Goal: Navigation & Orientation: Find specific page/section

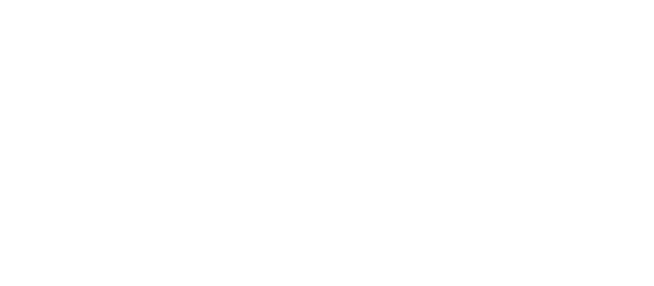
select select "*"
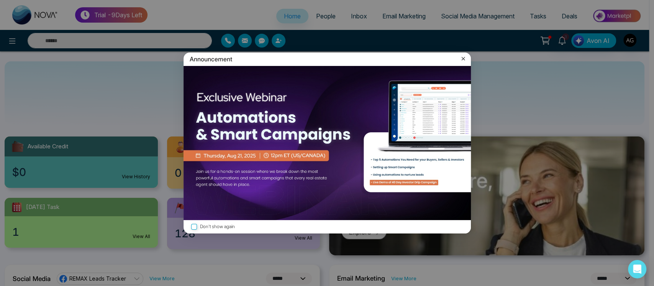
click at [460, 52] on div "Announcement" at bounding box center [326, 58] width 287 height 13
click at [464, 59] on icon at bounding box center [463, 59] width 8 height 8
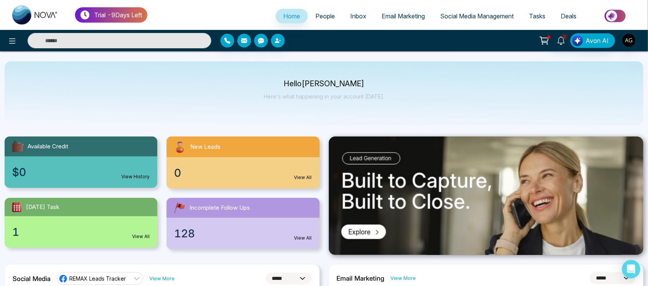
click at [325, 23] on link "People" at bounding box center [325, 16] width 35 height 15
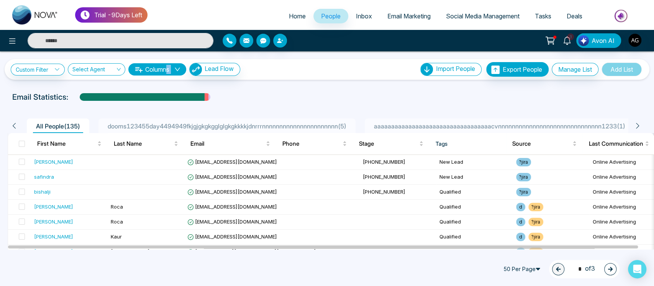
drag, startPoint x: 277, startPoint y: 74, endPoint x: 302, endPoint y: 94, distance: 31.9
click at [302, 94] on div "**********" at bounding box center [327, 150] width 654 height 198
click at [287, 96] on div "Email Statistics:" at bounding box center [326, 96] width 629 height 11
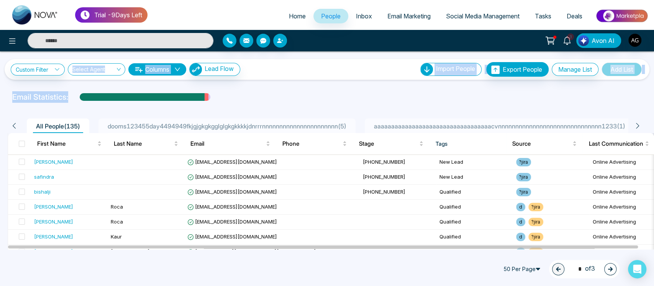
drag, startPoint x: 537, startPoint y: 39, endPoint x: 401, endPoint y: 90, distance: 145.7
click at [401, 90] on div "**********" at bounding box center [327, 143] width 654 height 286
click at [401, 90] on div "**********" at bounding box center [327, 150] width 654 height 198
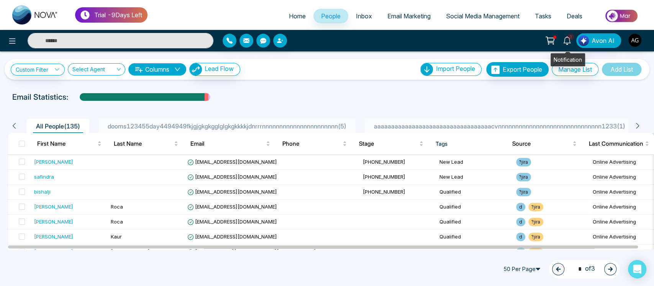
click at [571, 41] on icon at bounding box center [566, 40] width 8 height 8
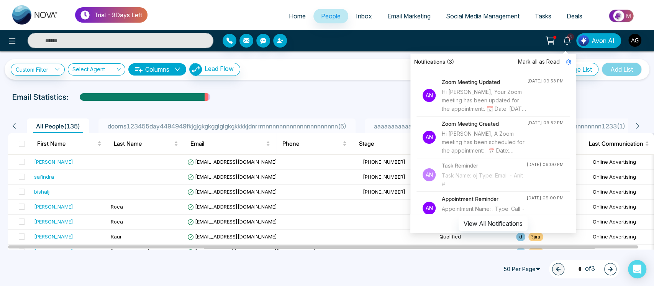
click at [388, 69] on div "**********" at bounding box center [327, 69] width 632 height 15
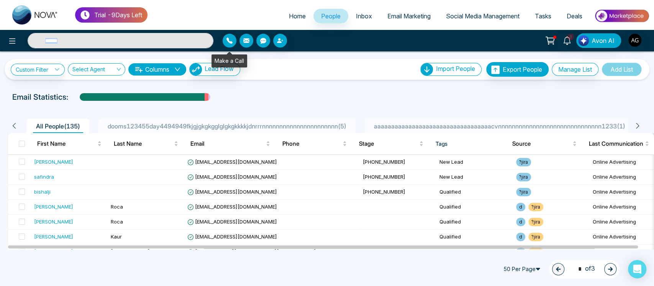
drag, startPoint x: 302, startPoint y: 42, endPoint x: 214, endPoint y: 36, distance: 87.9
click at [214, 36] on div "3 Notifications (3) Mark all as Read An Zoom Meeting Updated Hi [PERSON_NAME], …" at bounding box center [327, 40] width 654 height 15
click at [296, 69] on div "**********" at bounding box center [327, 69] width 632 height 15
drag, startPoint x: 308, startPoint y: 43, endPoint x: 170, endPoint y: 42, distance: 138.2
click at [170, 42] on div "3 Notifications (3) Mark all as Read An Zoom Meeting Updated Hi [PERSON_NAME], …" at bounding box center [327, 40] width 654 height 15
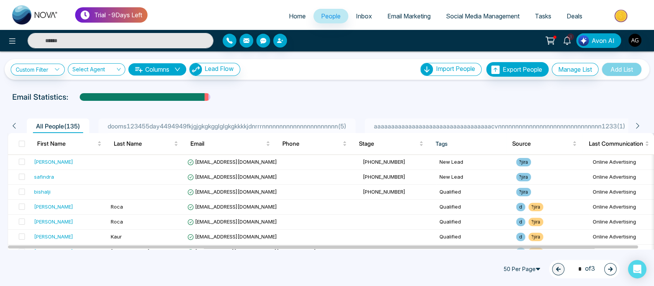
click at [255, 75] on div "**********" at bounding box center [327, 69] width 632 height 15
drag, startPoint x: 255, startPoint y: 75, endPoint x: 305, endPoint y: 79, distance: 50.3
click at [305, 79] on div "**********" at bounding box center [327, 69] width 644 height 21
click at [324, 59] on div "**********" at bounding box center [327, 69] width 644 height 21
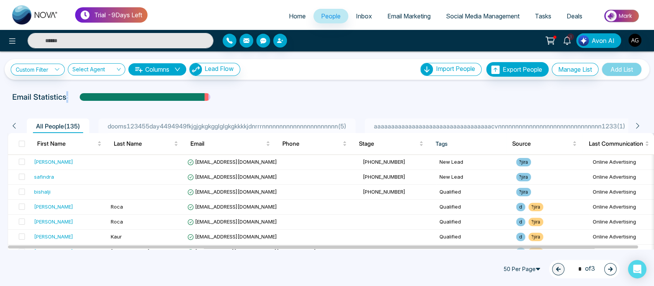
drag, startPoint x: 64, startPoint y: 96, endPoint x: 75, endPoint y: 98, distance: 10.8
click at [75, 98] on div "Email Statistics:" at bounding box center [326, 96] width 629 height 11
drag, startPoint x: 75, startPoint y: 98, endPoint x: 0, endPoint y: 103, distance: 74.8
click at [0, 103] on div "**********" at bounding box center [327, 150] width 654 height 198
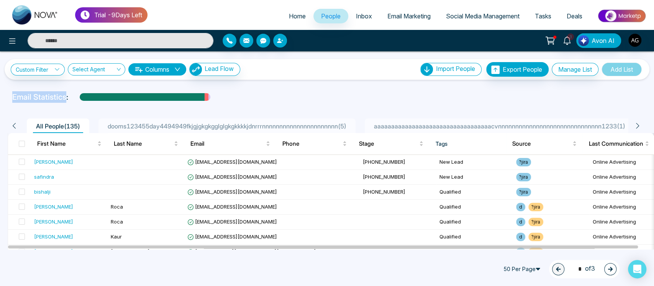
drag, startPoint x: 10, startPoint y: 99, endPoint x: 70, endPoint y: 101, distance: 59.8
click at [70, 101] on div "Email Statistics:" at bounding box center [327, 96] width 638 height 11
click at [70, 101] on div "Email Statistics:" at bounding box center [326, 96] width 629 height 11
drag, startPoint x: 70, startPoint y: 101, endPoint x: 0, endPoint y: 100, distance: 69.7
click at [0, 100] on div "Email Statistics:" at bounding box center [327, 96] width 654 height 11
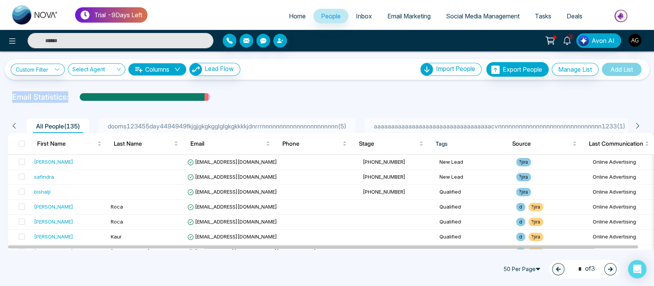
click at [0, 100] on div "Email Statistics:" at bounding box center [327, 96] width 654 height 11
drag, startPoint x: 9, startPoint y: 91, endPoint x: 70, endPoint y: 101, distance: 61.6
click at [70, 101] on div "Email Statistics:" at bounding box center [327, 96] width 638 height 11
click at [70, 101] on div "Email Statistics:" at bounding box center [326, 96] width 629 height 11
drag, startPoint x: 70, startPoint y: 101, endPoint x: 7, endPoint y: 99, distance: 62.4
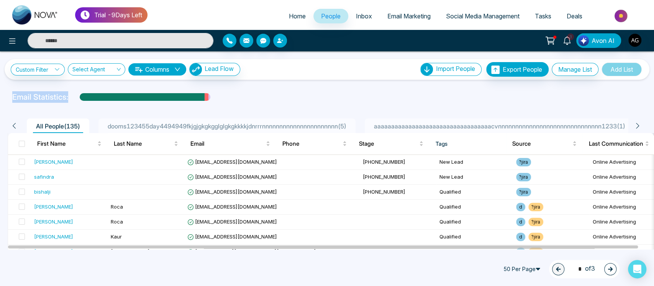
click at [8, 99] on div "Email Statistics:" at bounding box center [327, 96] width 638 height 11
click at [358, 24] on li "Inbox" at bounding box center [363, 17] width 31 height 16
click at [358, 21] on link "Inbox" at bounding box center [363, 16] width 31 height 15
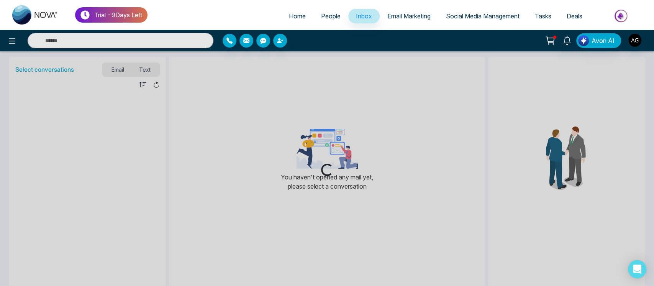
click at [412, 20] on span "Email Marketing" at bounding box center [408, 16] width 43 height 8
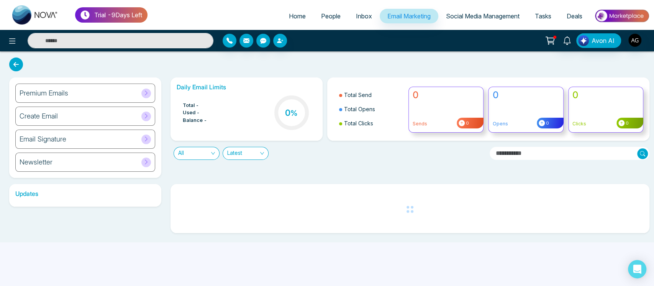
click at [482, 11] on link "Social Media Management" at bounding box center [482, 16] width 89 height 15
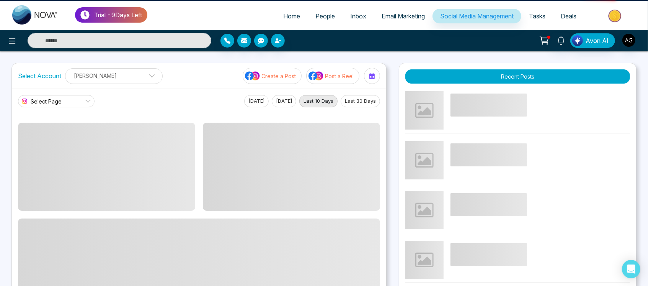
click at [472, 15] on span "Social Media Management" at bounding box center [477, 16] width 74 height 8
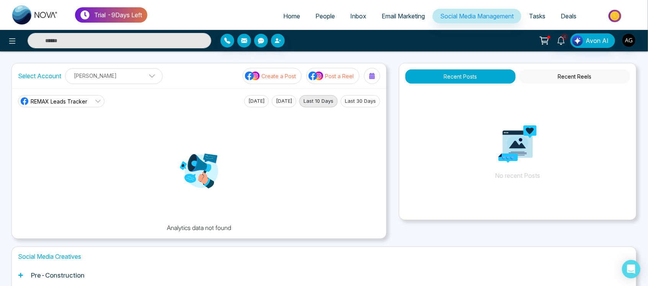
click at [347, 282] on div "Pre-Construction" at bounding box center [324, 274] width 612 height 23
click at [199, 185] on img at bounding box center [199, 171] width 38 height 38
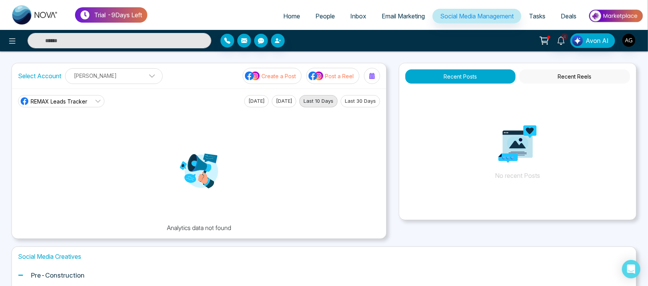
click at [199, 185] on img at bounding box center [199, 171] width 38 height 38
drag, startPoint x: 199, startPoint y: 185, endPoint x: 165, endPoint y: 155, distance: 46.1
click at [165, 155] on div at bounding box center [199, 171] width 145 height 104
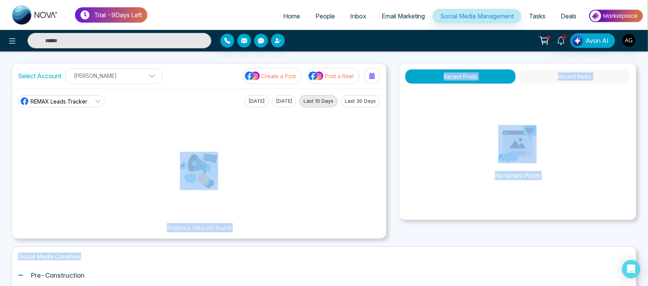
drag, startPoint x: 165, startPoint y: 155, endPoint x: 241, endPoint y: 257, distance: 127.6
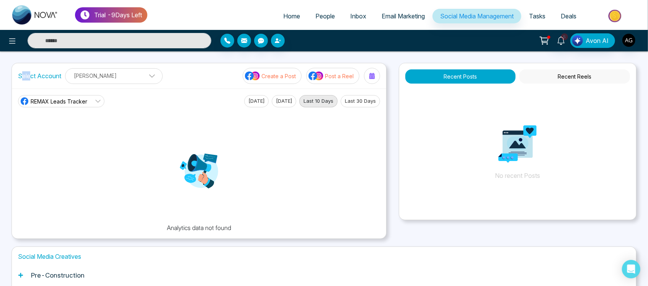
drag, startPoint x: 21, startPoint y: 74, endPoint x: 31, endPoint y: 72, distance: 10.2
click at [31, 72] on label "Select Account" at bounding box center [39, 75] width 43 height 9
drag, startPoint x: 11, startPoint y: 75, endPoint x: 191, endPoint y: 78, distance: 180.0
click at [191, 78] on div "Select Account Anit Gupta Anit Gupta Add Social Accounts Create a Post Post a R…" at bounding box center [198, 151] width 375 height 176
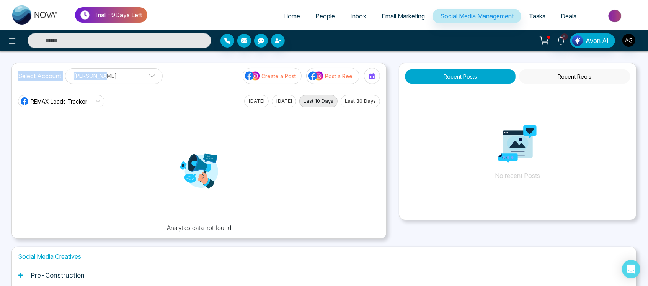
click at [191, 78] on div "Select Account Anit Gupta Anit Gupta Add Social Accounts Create a Post Post a R…" at bounding box center [199, 75] width 374 height 25
click at [286, 16] on span "Home" at bounding box center [291, 16] width 17 height 8
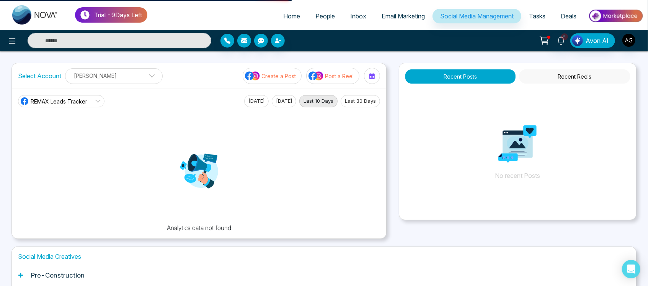
select select "*"
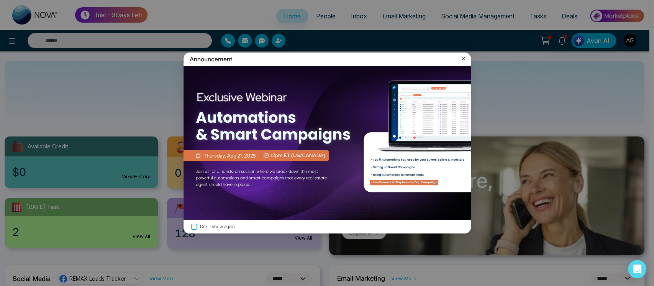
click at [463, 57] on icon at bounding box center [463, 59] width 8 height 8
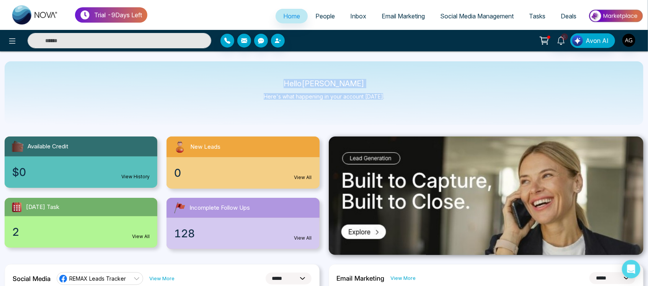
drag, startPoint x: 294, startPoint y: 79, endPoint x: 400, endPoint y: 114, distance: 111.5
click at [400, 114] on div "Hello Anit Gupta Here's what happening in your account today." at bounding box center [324, 93] width 639 height 64
drag, startPoint x: 296, startPoint y: 84, endPoint x: 402, endPoint y: 110, distance: 109.8
click at [402, 110] on div "Hello Anit Gupta Here's what happening in your account today." at bounding box center [324, 93] width 639 height 64
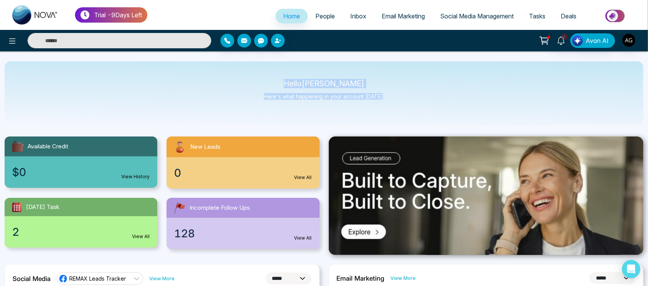
click at [402, 110] on div "Hello Anit Gupta Here's what happening in your account today." at bounding box center [324, 93] width 639 height 64
drag, startPoint x: 402, startPoint y: 110, endPoint x: 285, endPoint y: 72, distance: 123.0
click at [285, 72] on div "Hello Anit Gupta Here's what happening in your account today." at bounding box center [324, 93] width 639 height 64
click at [478, 16] on span "Social Media Management" at bounding box center [477, 16] width 74 height 8
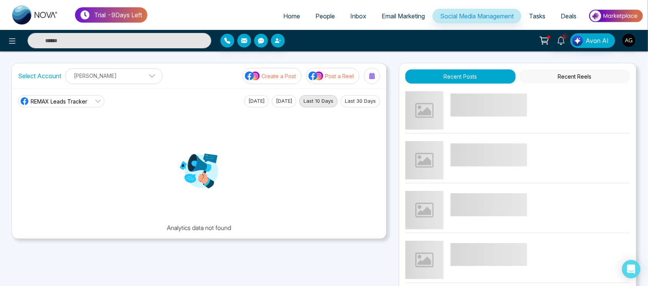
click at [287, 13] on span "Home" at bounding box center [291, 16] width 17 height 8
select select "*"
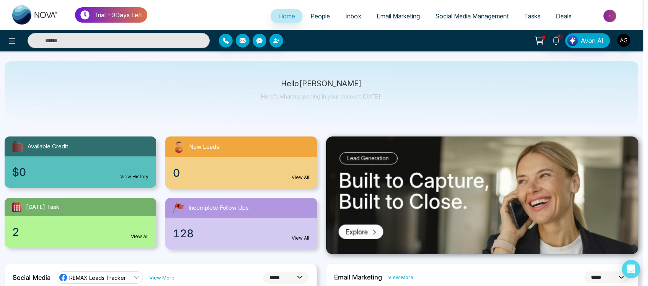
scroll to position [16, 0]
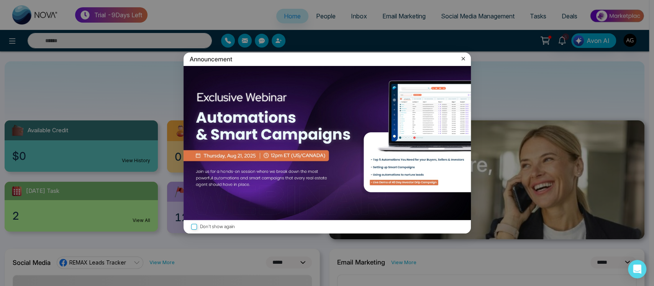
click at [463, 60] on icon at bounding box center [462, 58] width 3 height 3
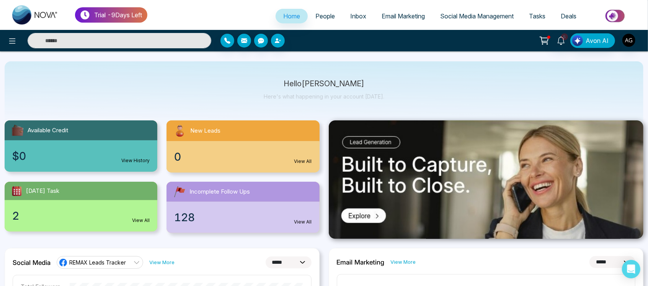
click at [538, 15] on span "Tasks" at bounding box center [537, 16] width 16 height 8
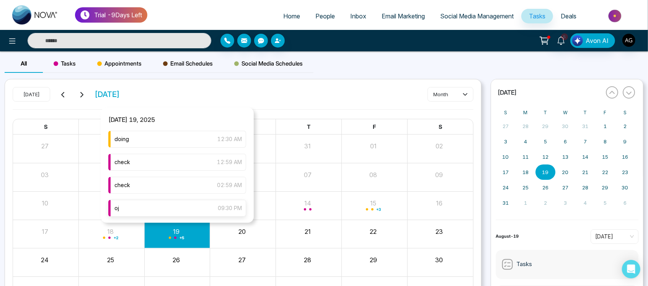
click at [185, 210] on div "oj 09:30 PM" at bounding box center [177, 207] width 138 height 17
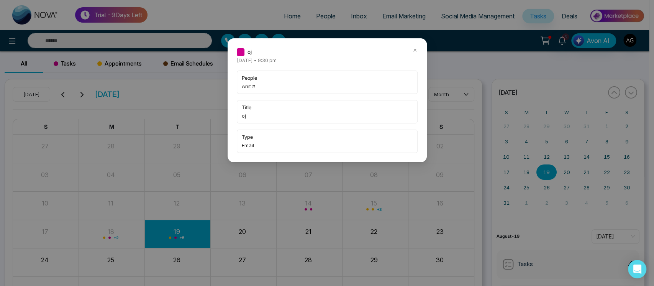
drag, startPoint x: 410, startPoint y: 48, endPoint x: 419, endPoint y: 49, distance: 8.1
click at [419, 49] on div "oj Tuesday August-19-2025 • 9:30 pm people Anit # title oj type Email" at bounding box center [326, 100] width 199 height 124
click at [417, 49] on div "oj Tuesday August-19-2025 • 9:30 pm people Anit # title oj type Email" at bounding box center [326, 100] width 199 height 124
click at [417, 49] on icon at bounding box center [414, 49] width 5 height 5
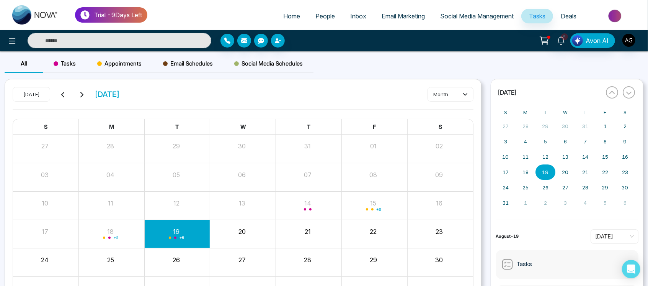
click at [281, 23] on link "Home" at bounding box center [292, 16] width 32 height 15
select select "*"
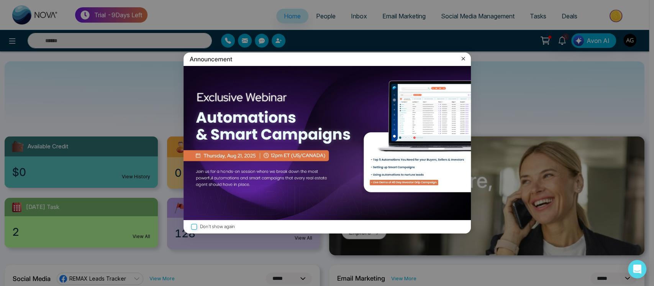
click at [460, 57] on icon at bounding box center [463, 59] width 8 height 8
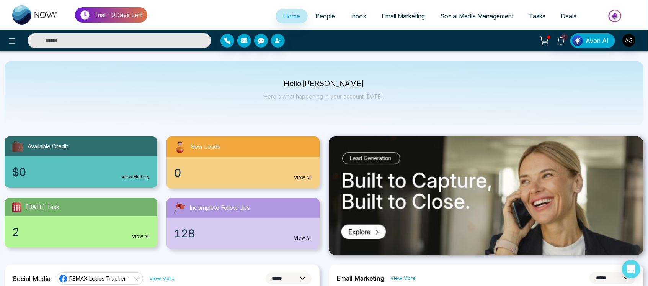
scroll to position [11, 0]
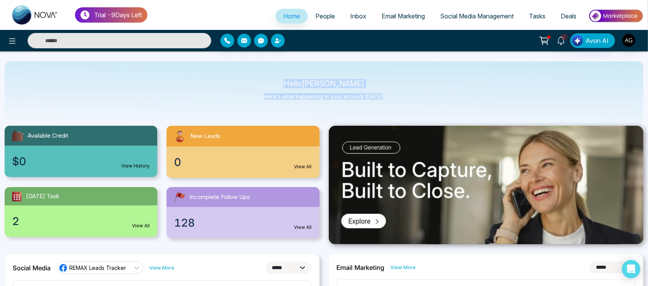
drag, startPoint x: 291, startPoint y: 81, endPoint x: 390, endPoint y: 99, distance: 100.3
click at [390, 99] on div "Hello Anit Gupta Here's what happening in your account today." at bounding box center [324, 93] width 639 height 64
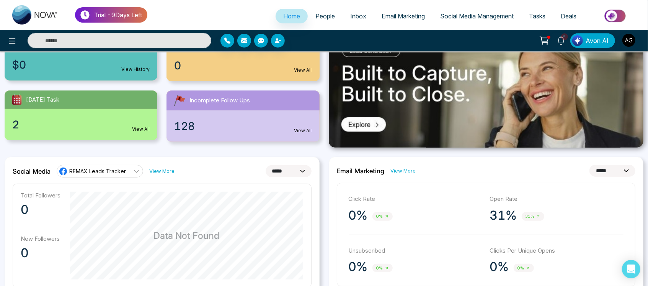
scroll to position [100, 0]
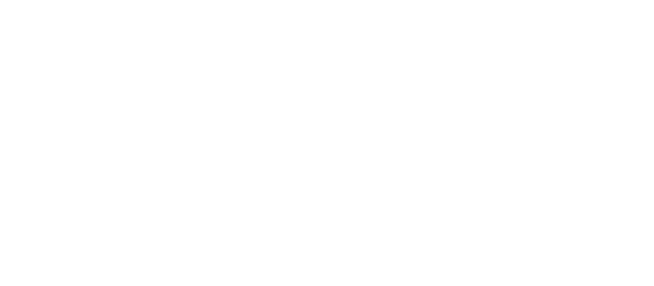
select select "*"
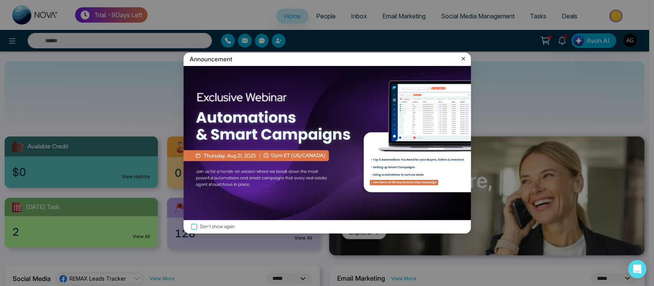
click at [462, 62] on icon at bounding box center [463, 59] width 8 height 8
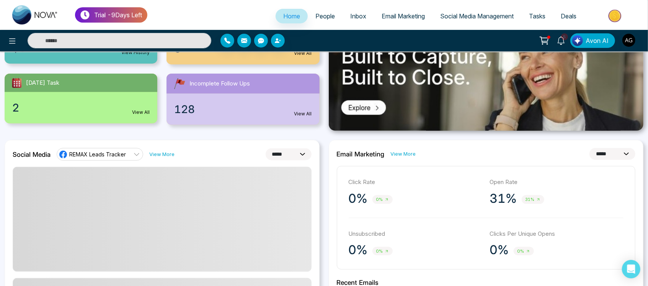
scroll to position [147, 0]
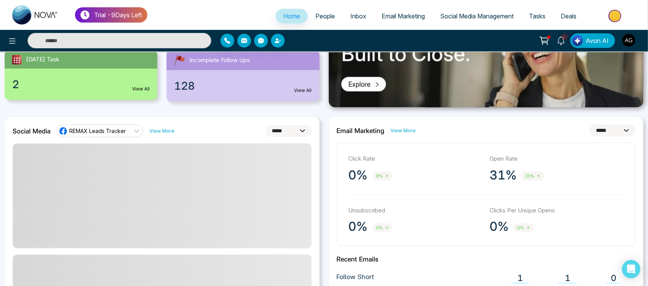
click at [290, 133] on select "**********" at bounding box center [289, 131] width 46 height 12
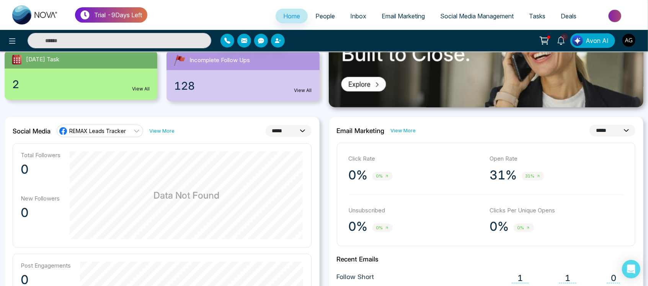
drag, startPoint x: 193, startPoint y: 128, endPoint x: 209, endPoint y: 129, distance: 15.7
click at [209, 129] on div "**********" at bounding box center [162, 130] width 299 height 12
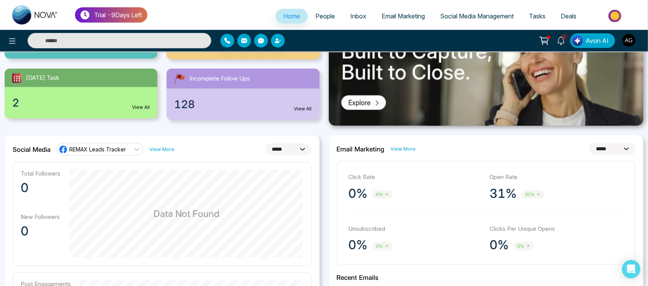
scroll to position [128, 0]
